Goal: Task Accomplishment & Management: Manage account settings

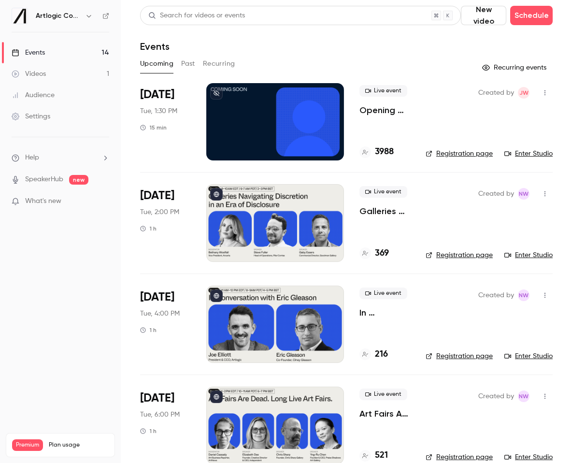
scroll to position [882, 0]
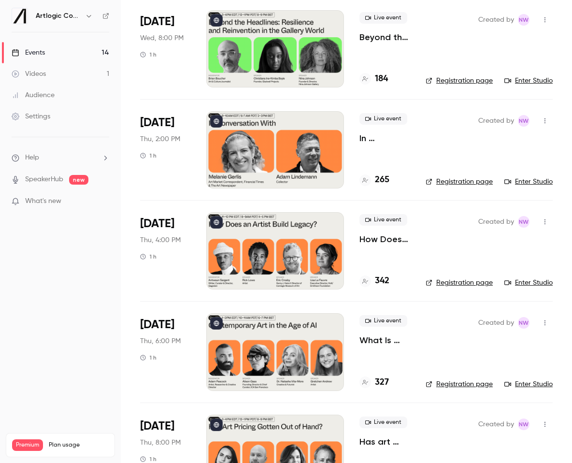
click at [263, 258] on div at bounding box center [275, 250] width 138 height 77
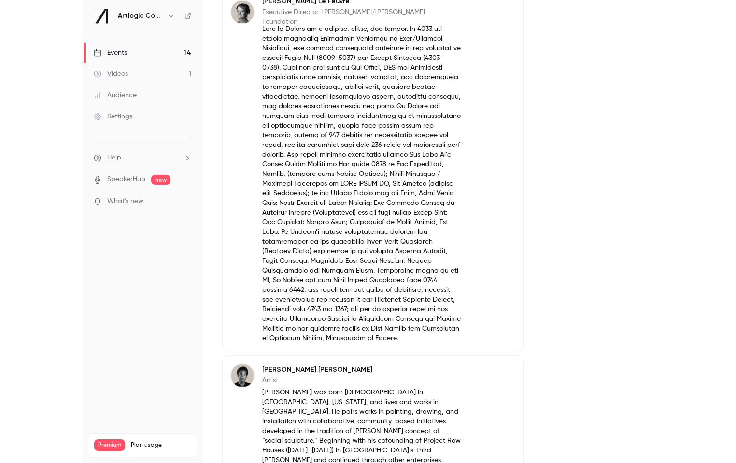
scroll to position [938, 0]
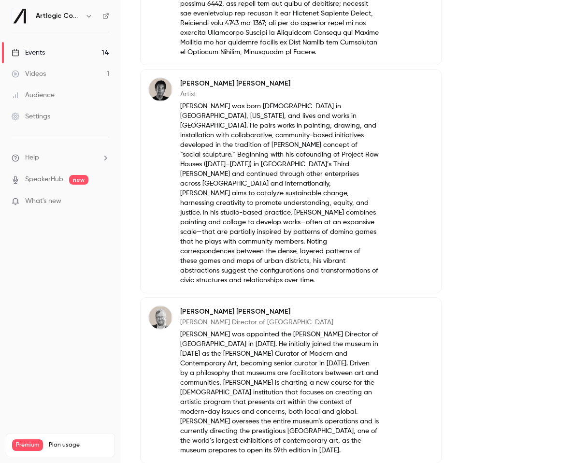
drag, startPoint x: 179, startPoint y: 274, endPoint x: 343, endPoint y: 277, distance: 163.8
click at [343, 305] on div "[PERSON_NAME] [PERSON_NAME] Director of Carnegie Museum of Art [PERSON_NAME] wa…" at bounding box center [263, 380] width 230 height 150
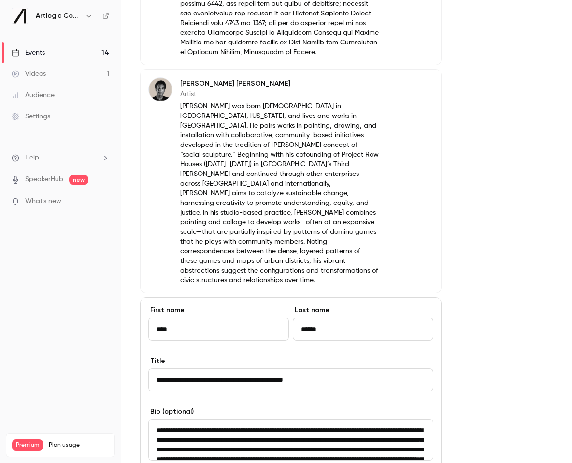
drag, startPoint x: 254, startPoint y: 382, endPoint x: 413, endPoint y: 382, distance: 159.0
click at [413, 419] on textarea "**********" at bounding box center [290, 440] width 285 height 42
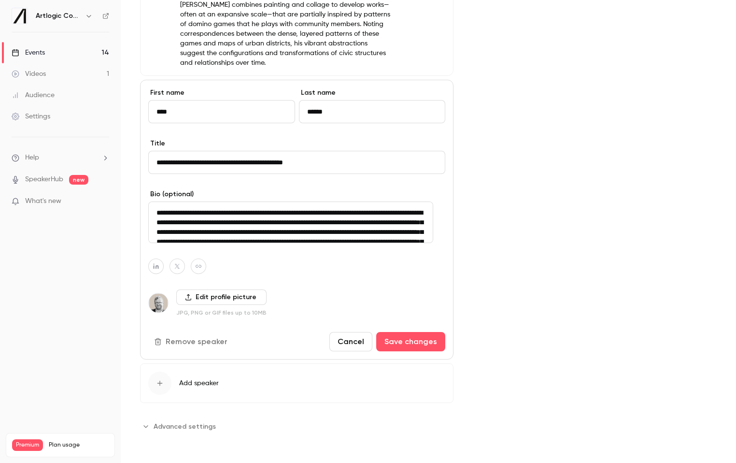
scroll to position [881, 0]
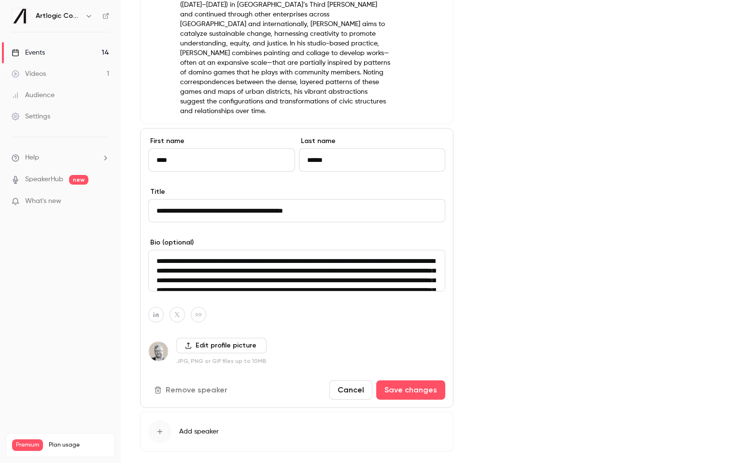
click at [348, 380] on button "Cancel" at bounding box center [351, 389] width 43 height 19
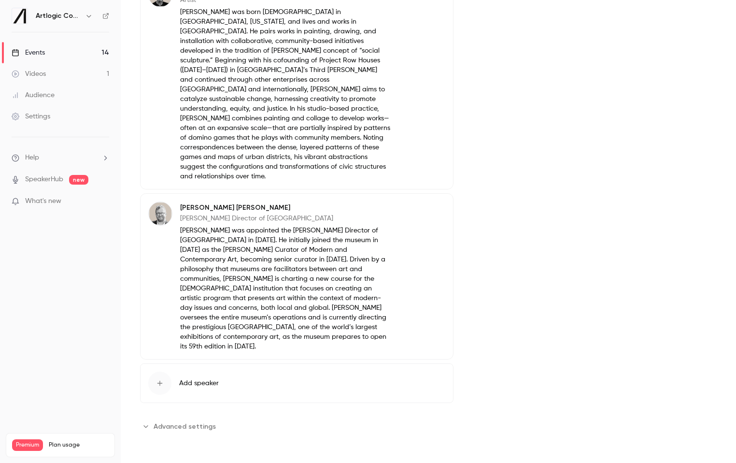
scroll to position [758, 0]
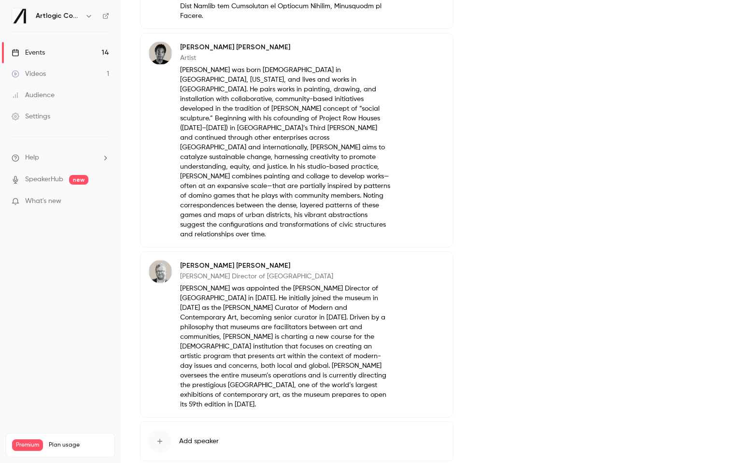
click at [44, 52] on div "Events" at bounding box center [28, 53] width 33 height 10
